Goal: Obtain resource: Download file/media

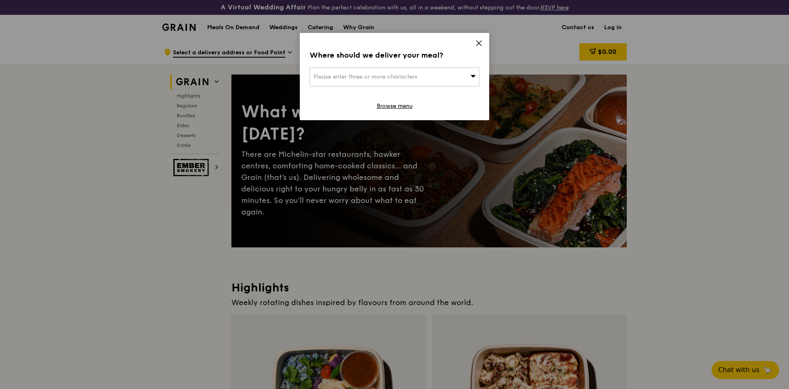
click at [478, 43] on icon at bounding box center [478, 43] width 7 height 7
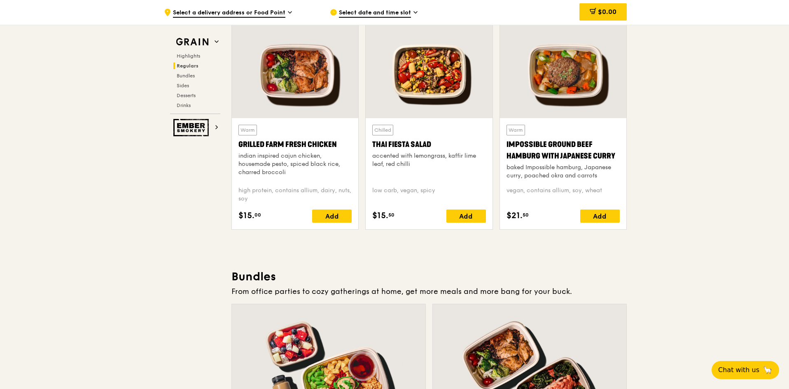
scroll to position [906, 0]
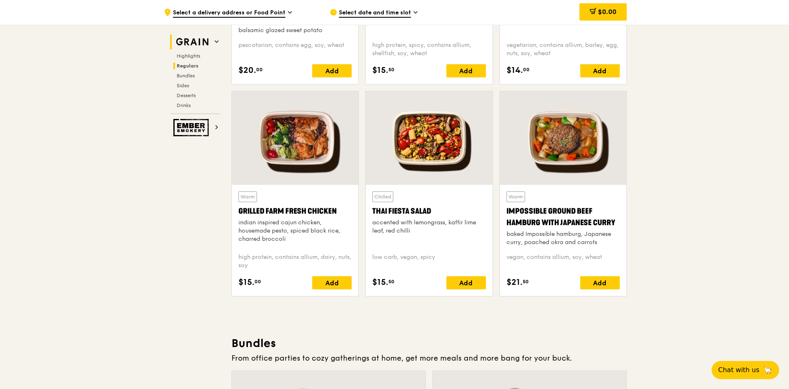
click at [214, 39] on h2 "Grain" at bounding box center [195, 42] width 50 height 15
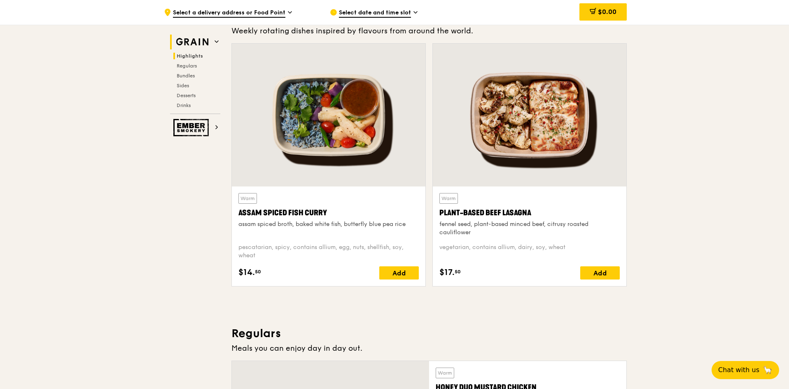
scroll to position [247, 0]
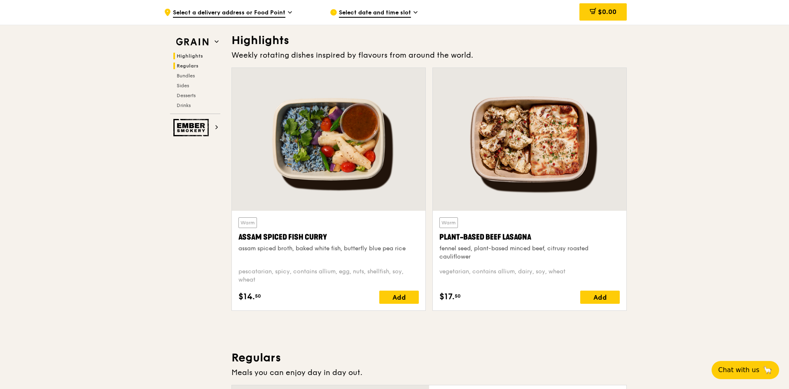
click at [184, 66] on span "Regulars" at bounding box center [188, 66] width 22 height 6
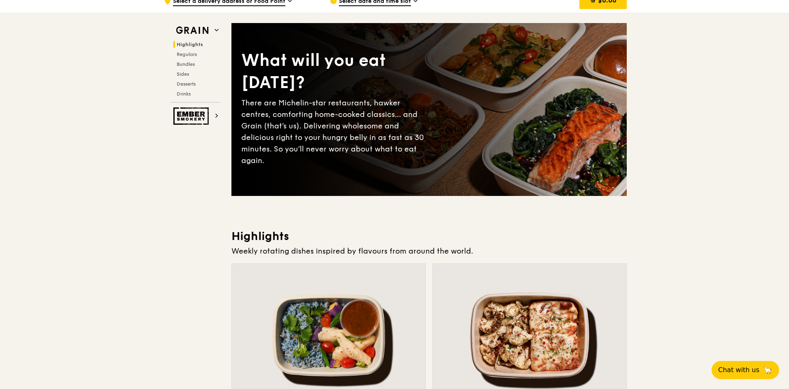
scroll to position [0, 0]
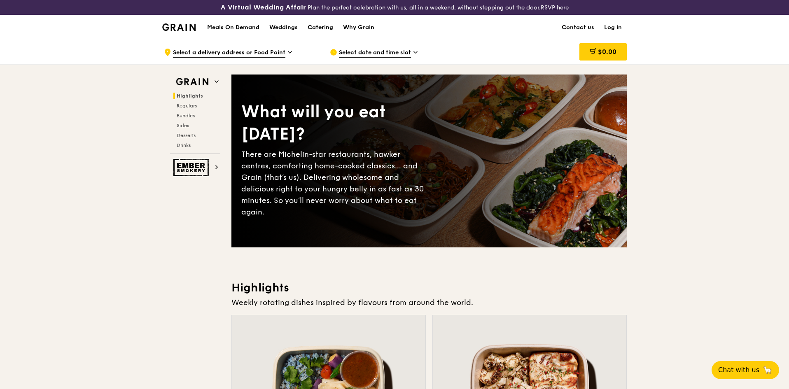
click at [238, 29] on h1 "Meals On Demand" at bounding box center [233, 27] width 52 height 8
click at [319, 28] on div "Catering" at bounding box center [321, 27] width 26 height 25
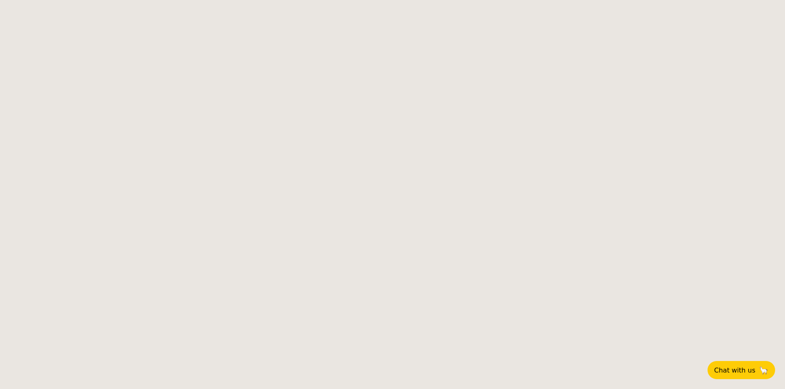
select select
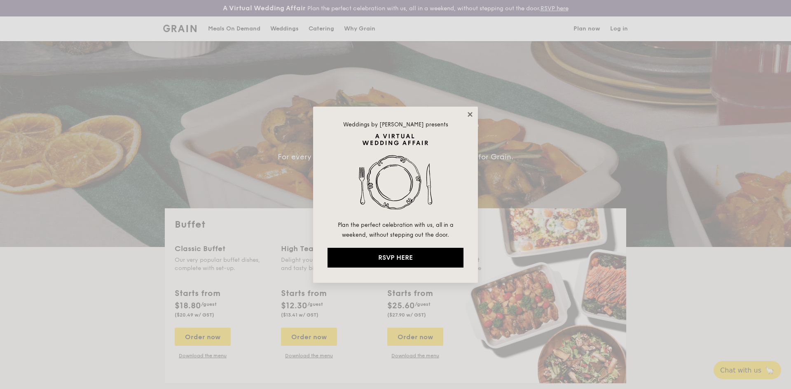
click at [469, 112] on icon at bounding box center [469, 114] width 7 height 7
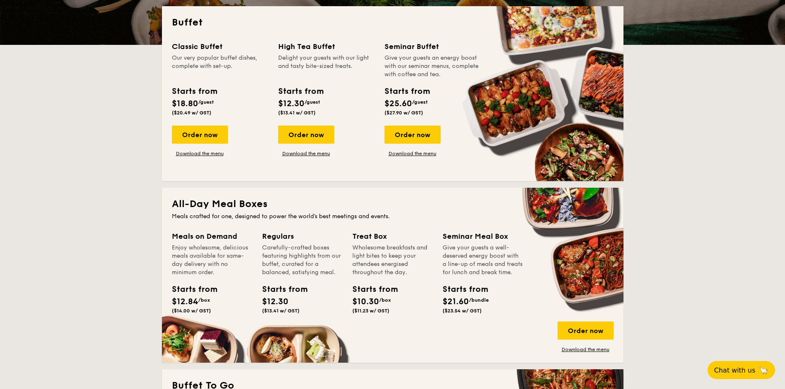
scroll to position [206, 0]
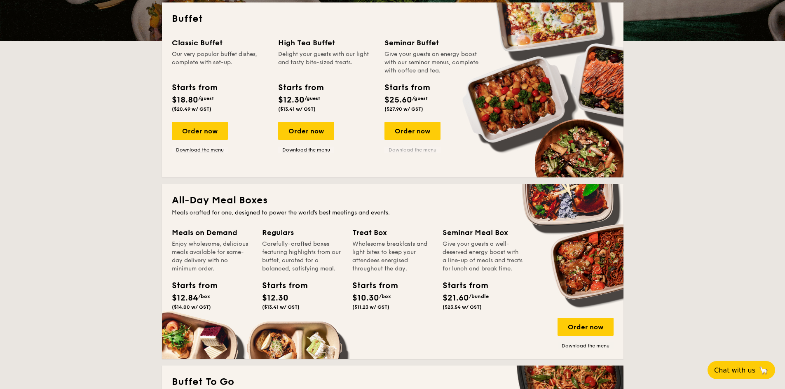
click at [423, 149] on link "Download the menu" at bounding box center [412, 150] width 56 height 7
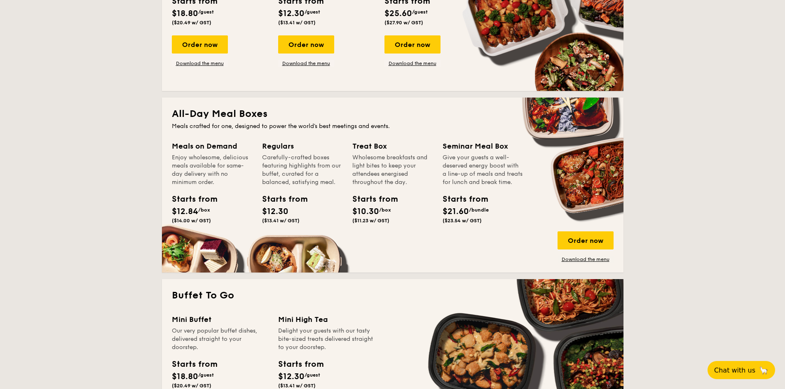
scroll to position [288, 0]
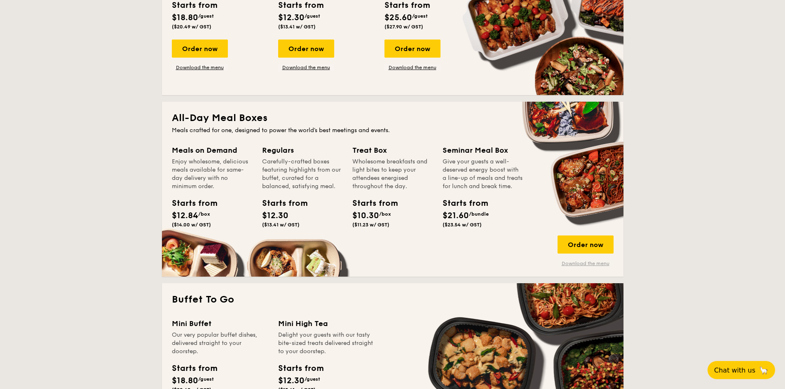
click at [587, 264] on link "Download the menu" at bounding box center [585, 263] width 56 height 7
